Goal: Understand process/instructions

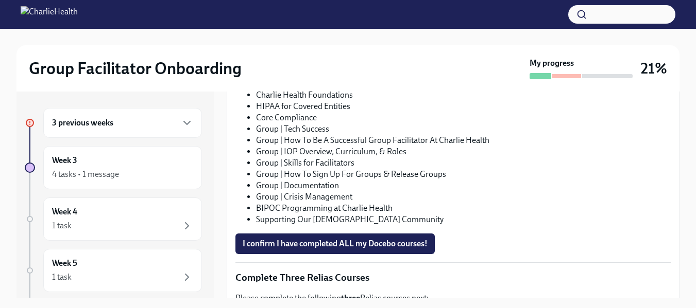
scroll to position [656, 0]
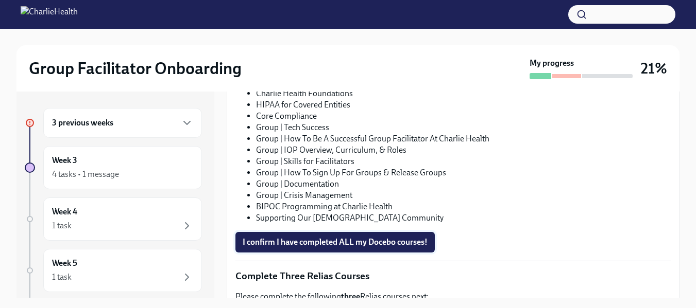
click at [330, 242] on span "I confirm I have completed ALL my Docebo courses!" at bounding box center [334, 242] width 185 height 10
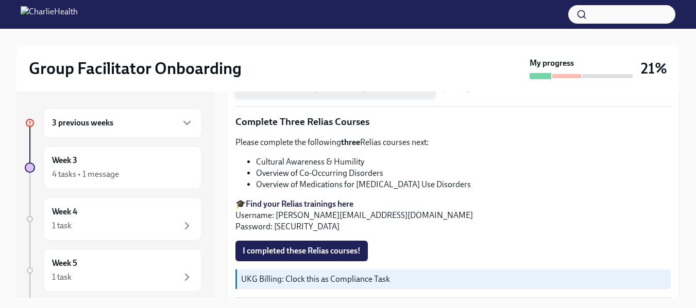
scroll to position [838, 0]
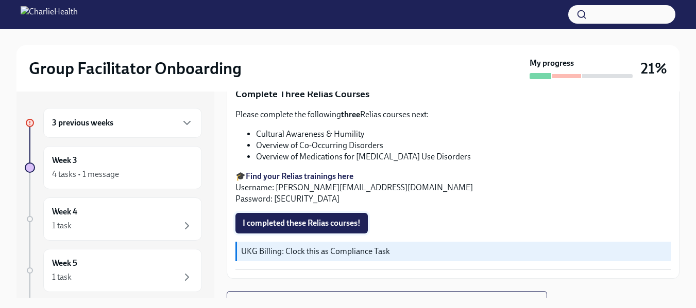
click at [305, 218] on span "I completed these Relias courses!" at bounding box center [301, 223] width 118 height 10
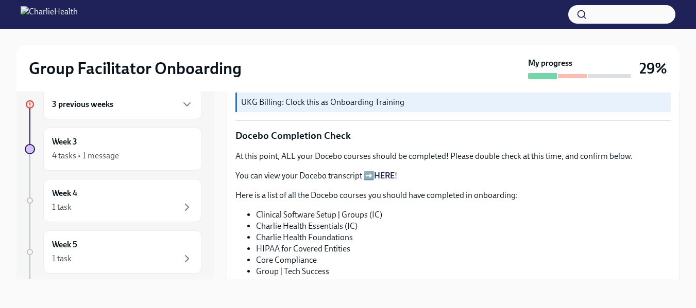
scroll to position [493, 0]
click at [370, 171] on p "You can view your Docebo transcript ➡️ HERE !" at bounding box center [452, 176] width 435 height 11
click at [386, 171] on link "HERE" at bounding box center [384, 176] width 21 height 10
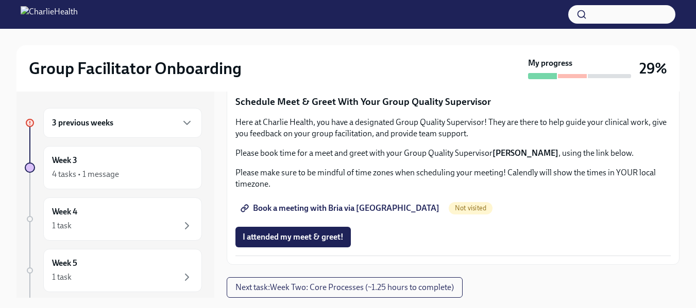
scroll to position [848, 0]
click at [325, 49] on link "Complete this form to schedule your observations" at bounding box center [336, 39] width 202 height 21
click at [332, 44] on span "Complete this form to schedule your observations" at bounding box center [335, 39] width 187 height 10
